Goal: Task Accomplishment & Management: Manage account settings

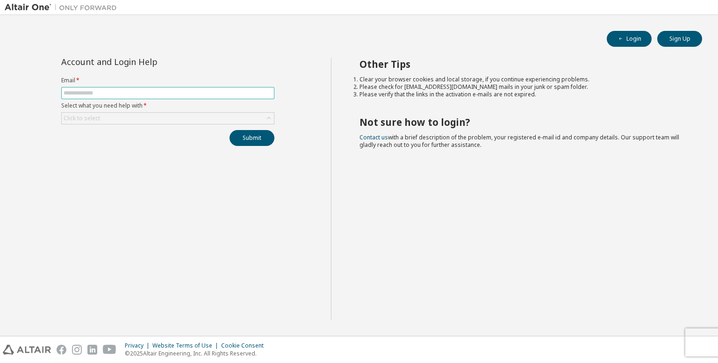
click at [211, 90] on input "text" at bounding box center [168, 92] width 208 height 7
click at [611, 36] on button "Login" at bounding box center [628, 39] width 45 height 16
click at [216, 90] on input "text" at bounding box center [168, 92] width 208 height 7
type input "**********"
click at [185, 117] on div "Click to select" at bounding box center [168, 118] width 212 height 11
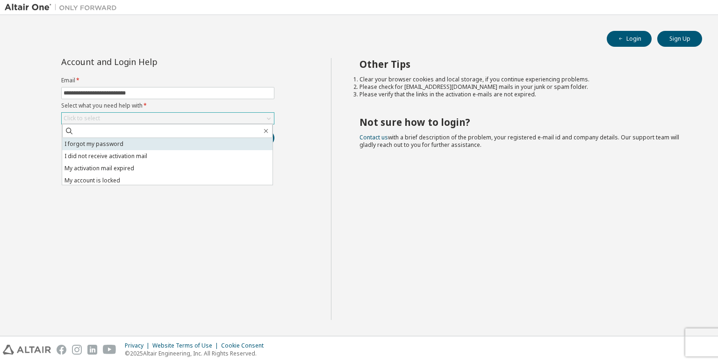
click at [184, 139] on li "I forgot my password" at bounding box center [167, 144] width 210 height 12
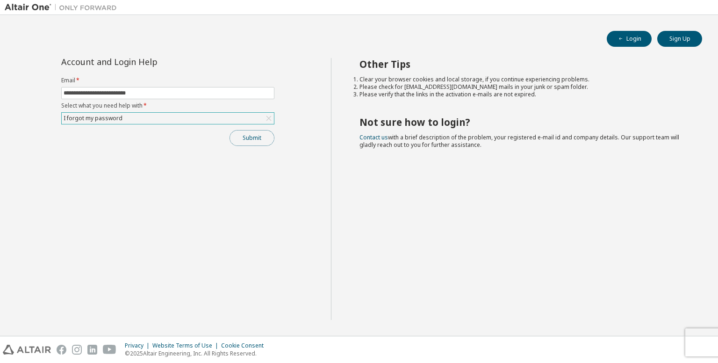
click at [244, 139] on button "Submit" at bounding box center [251, 138] width 45 height 16
click at [625, 40] on button "Login" at bounding box center [628, 39] width 45 height 16
